Goal: Navigation & Orientation: Find specific page/section

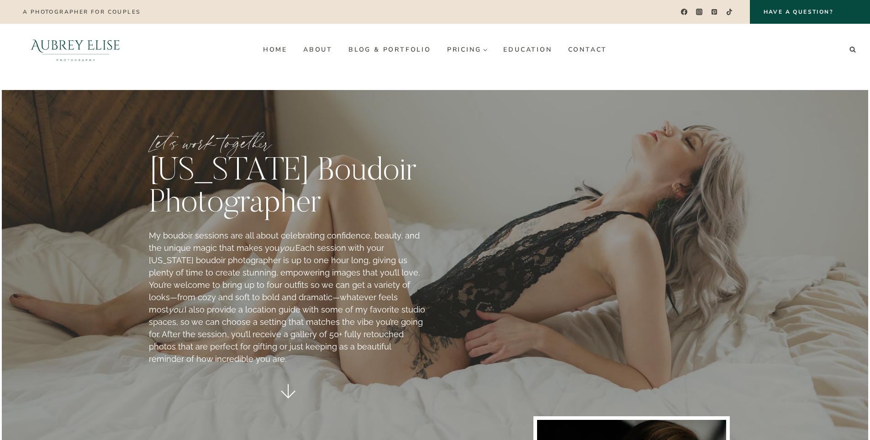
click at [373, 42] on div "Home About Blog & Portfolio Pricing Expand Wedding Photo Only Wedding Photo & V…" at bounding box center [435, 50] width 360 height 52
click at [373, 49] on link "Blog & Portfolio" at bounding box center [389, 49] width 99 height 15
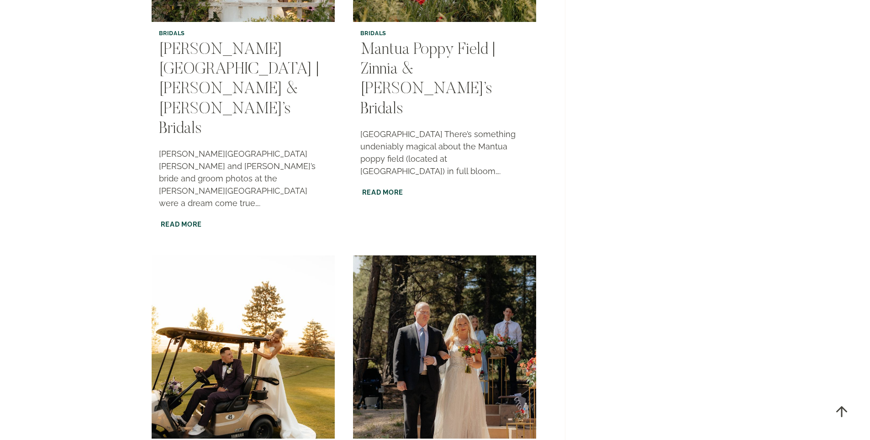
scroll to position [1674, 0]
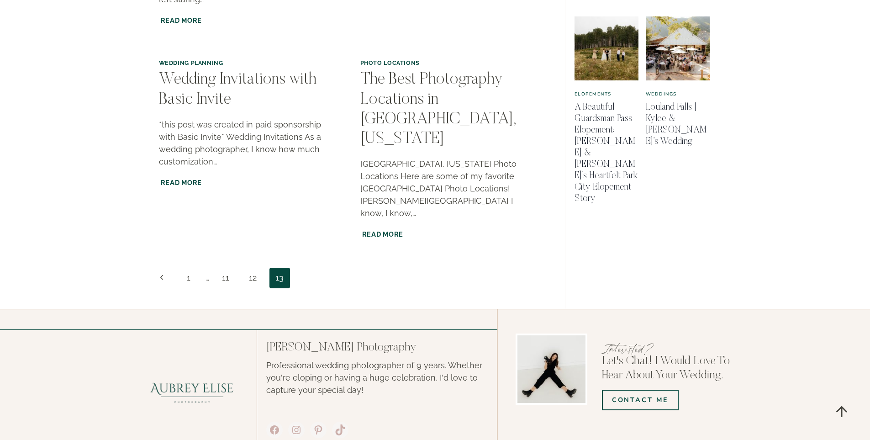
scroll to position [761, 0]
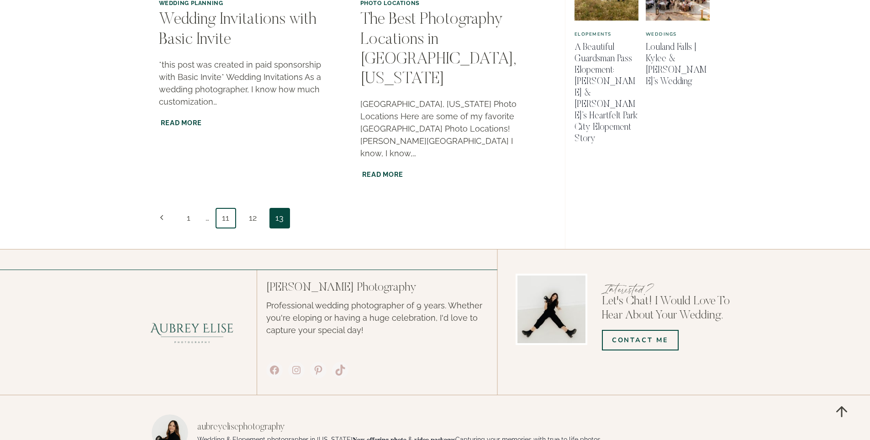
click at [224, 208] on link "11" at bounding box center [226, 218] width 21 height 21
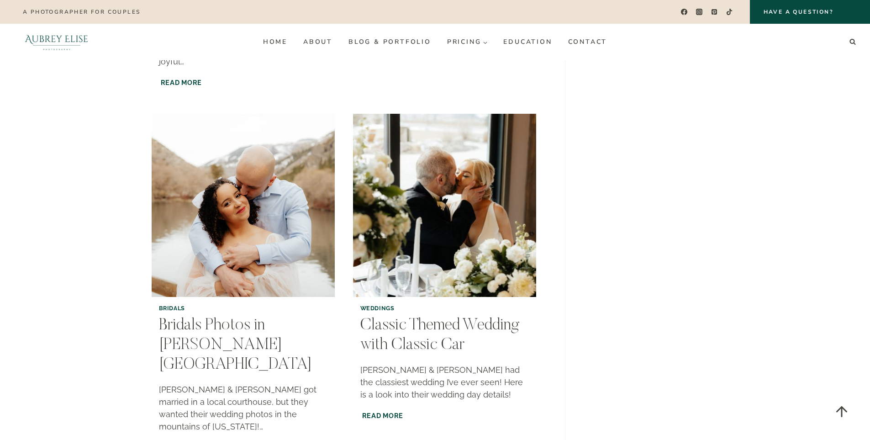
scroll to position [1192, 0]
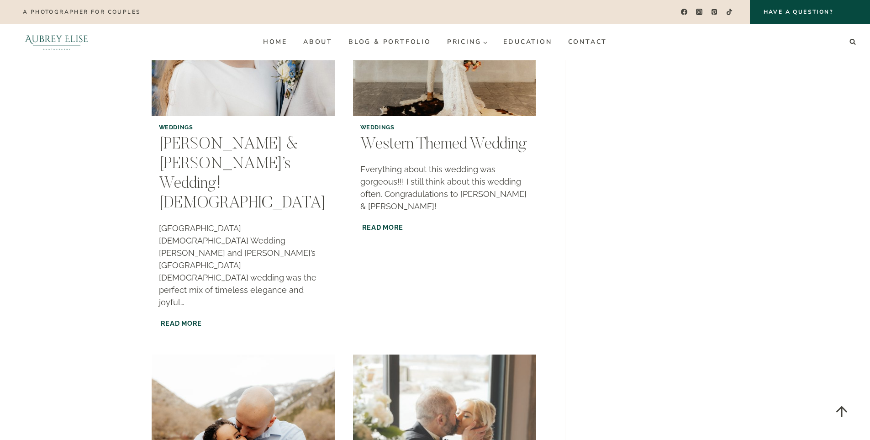
click at [475, 352] on img "Classic Themed Wedding with Classic Car" at bounding box center [444, 445] width 187 height 187
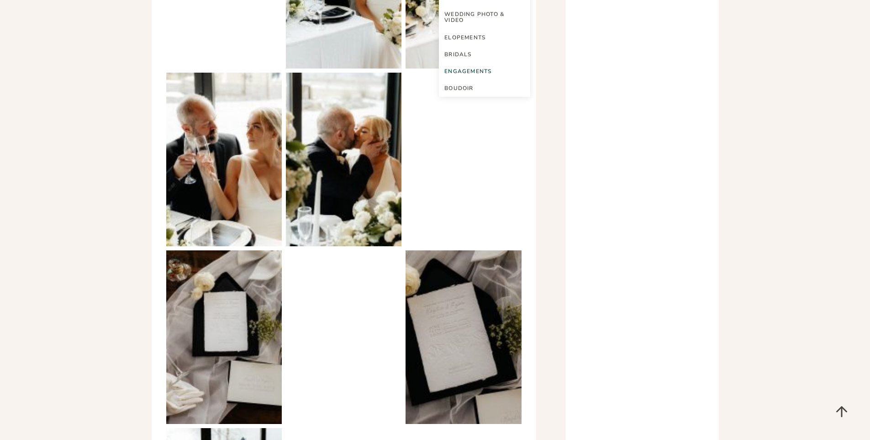
scroll to position [2892, 0]
